Goal: Transaction & Acquisition: Purchase product/service

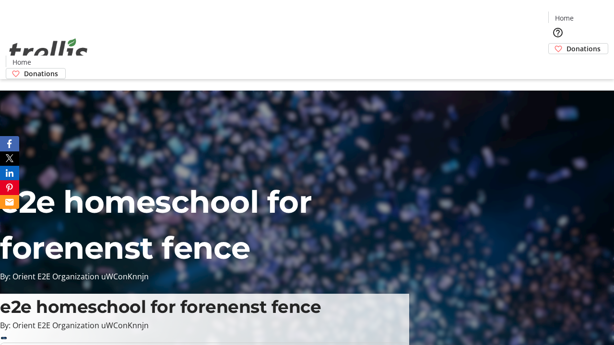
click at [567, 44] on span "Donations" at bounding box center [584, 49] width 34 height 10
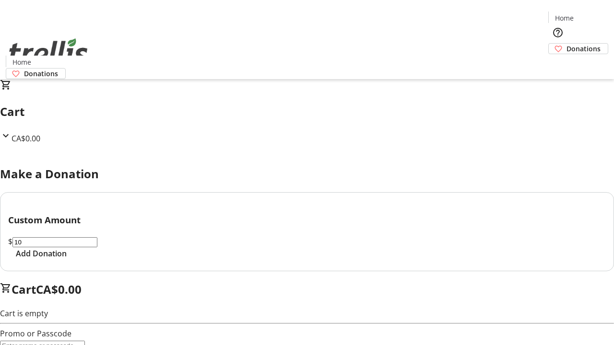
click at [67, 260] on span "Add Donation" at bounding box center [41, 254] width 51 height 12
select select "CA"
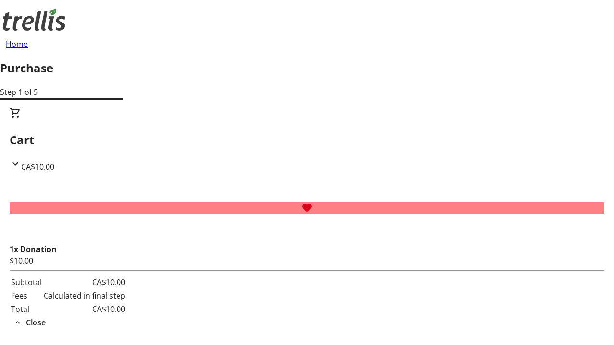
type input "[PERSON_NAME][EMAIL_ADDRESS][DOMAIN_NAME]"
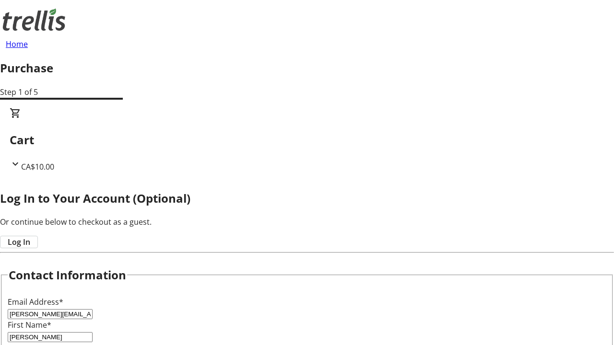
type input "[PERSON_NAME]"
type input "[STREET_ADDRESS][PERSON_NAME]"
type input "Kelowna"
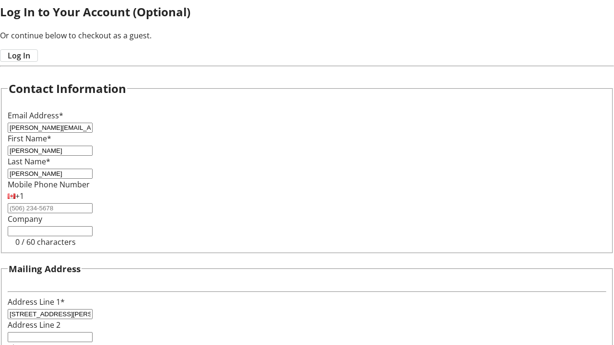
select select "BC"
type input "Kelowna"
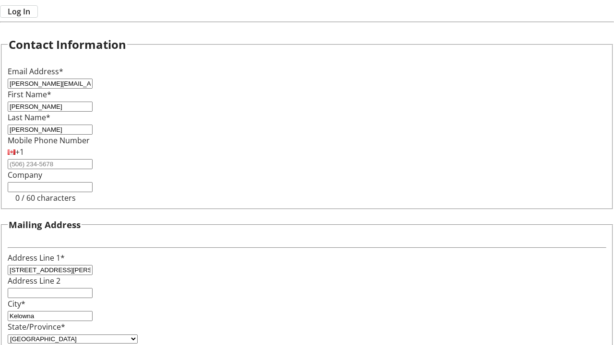
type input "V1Y 0C2"
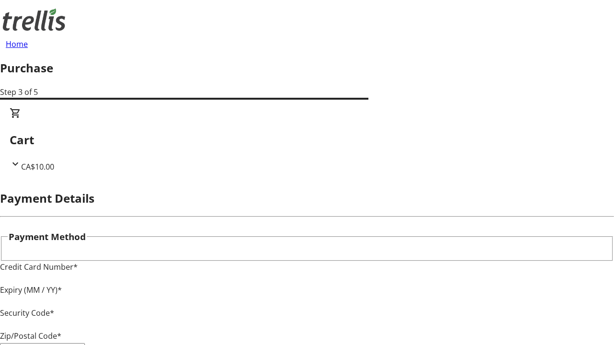
type input "V1Y 0C2"
